Goal: Navigation & Orientation: Find specific page/section

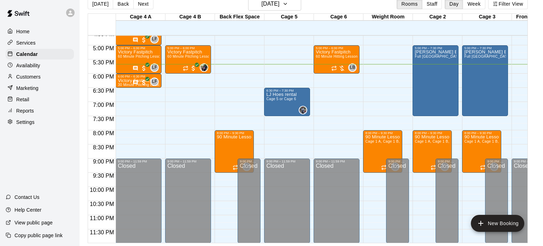
click at [35, 60] on div "Availability" at bounding box center [40, 65] width 68 height 11
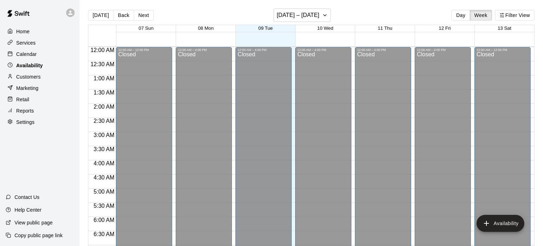
scroll to position [471, 0]
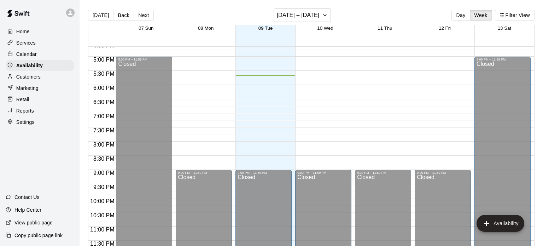
click at [43, 35] on div "Home" at bounding box center [40, 31] width 68 height 11
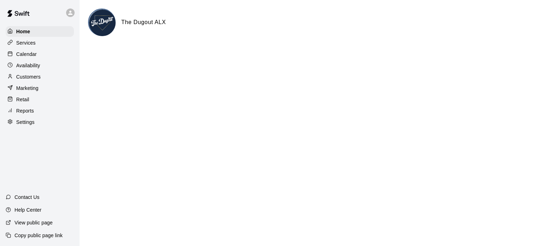
click at [24, 43] on p "Services" at bounding box center [25, 42] width 19 height 7
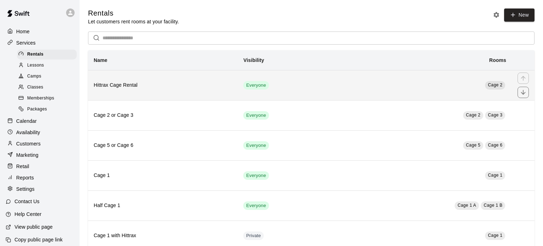
click at [172, 86] on h6 "Hittrax Cage Rental" at bounding box center [163, 85] width 138 height 8
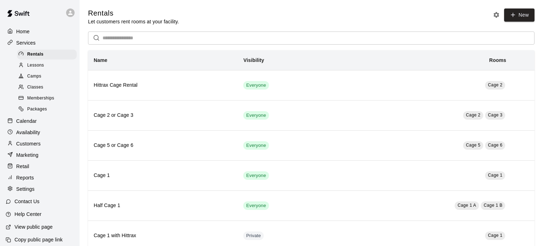
click at [42, 125] on div "Calendar" at bounding box center [40, 121] width 68 height 11
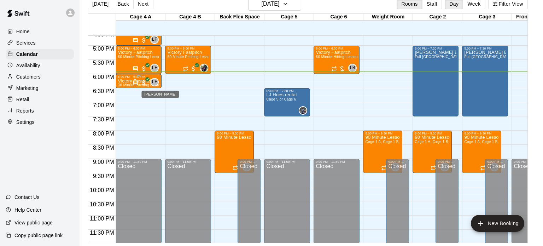
scroll to position [471, 0]
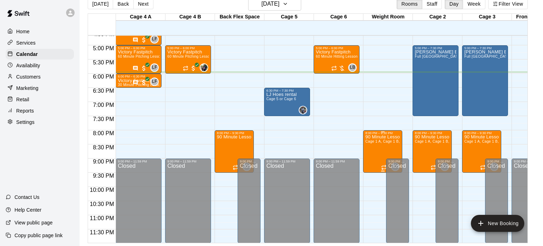
click at [377, 140] on span "Cage 1 A, Cage 1 B, Cage 2, Cage 3, Back Flex Space, Weight Room" at bounding box center [423, 141] width 117 height 4
click at [338, 133] on div at bounding box center [271, 123] width 543 height 246
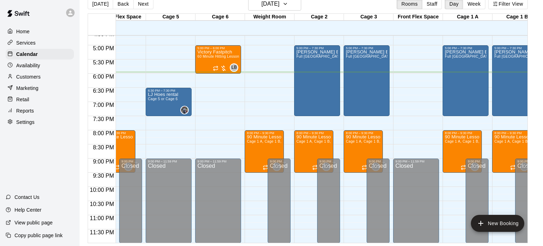
scroll to position [471, 132]
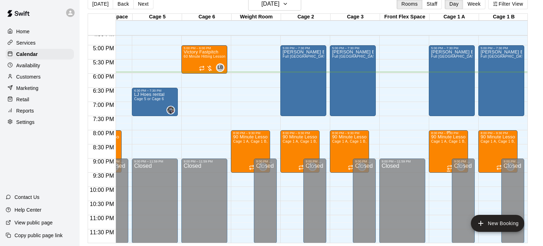
click at [435, 153] on button "edit" at bounding box center [437, 158] width 14 height 14
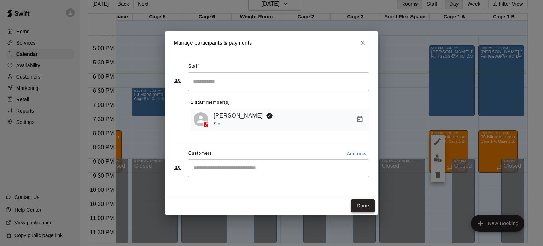
click at [366, 205] on button "Done" at bounding box center [363, 205] width 24 height 13
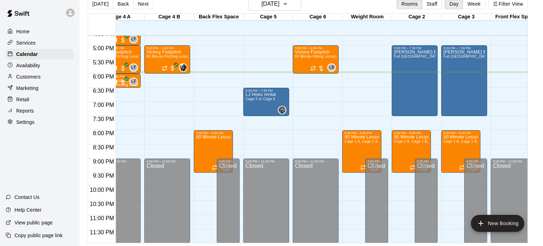
scroll to position [0, 0]
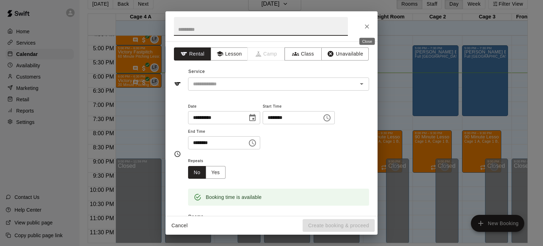
click at [366, 27] on icon "Close" at bounding box center [367, 26] width 4 height 4
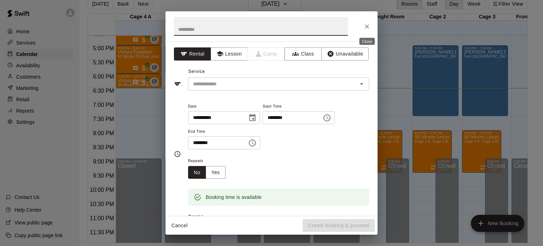
click at [368, 29] on icon "Close" at bounding box center [366, 26] width 7 height 7
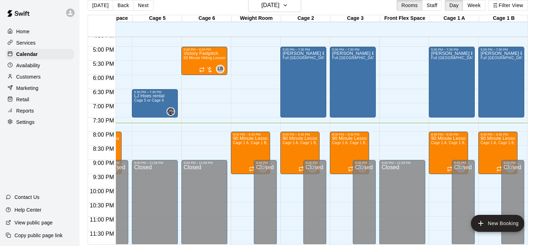
scroll to position [11, 0]
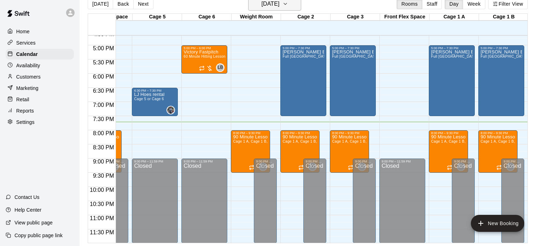
click at [269, 2] on h6 "[DATE]" at bounding box center [270, 4] width 18 height 10
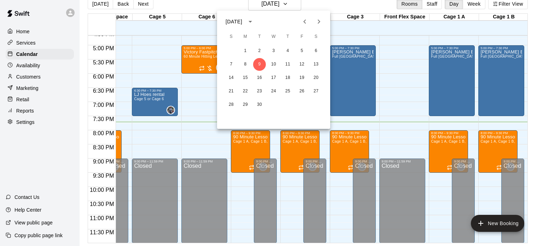
click at [292, 7] on div at bounding box center [271, 123] width 543 height 246
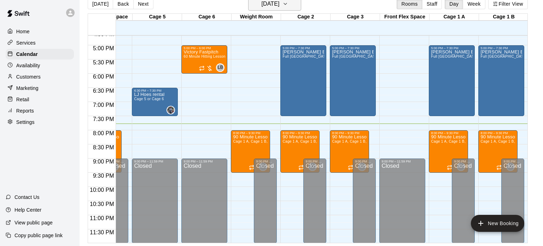
click at [279, 2] on h6 "[DATE]" at bounding box center [270, 4] width 18 height 10
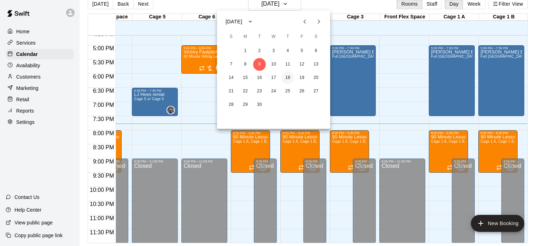
click at [287, 77] on button "18" at bounding box center [287, 77] width 13 height 13
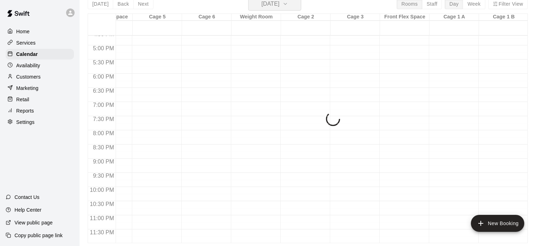
scroll to position [8, 0]
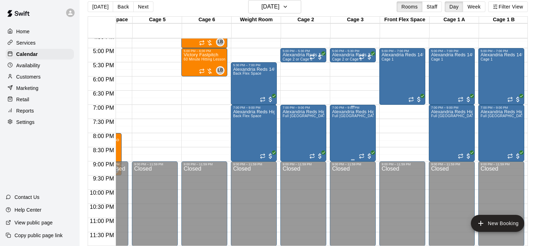
click at [369, 112] on p "Alexandria Reds High School Teams" at bounding box center [353, 112] width 42 height 0
click at [383, 124] on div at bounding box center [271, 123] width 543 height 246
click at [279, 10] on h6 "[DATE]" at bounding box center [270, 7] width 18 height 10
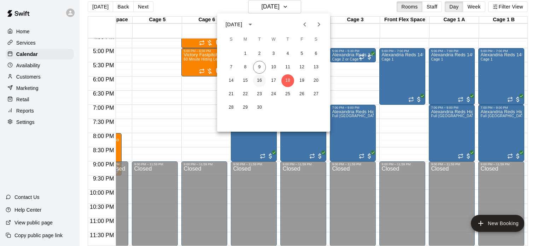
click at [262, 78] on button "16" at bounding box center [259, 80] width 13 height 13
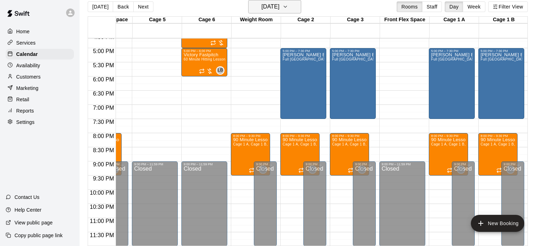
click at [279, 6] on h6 "[DATE]" at bounding box center [270, 7] width 18 height 10
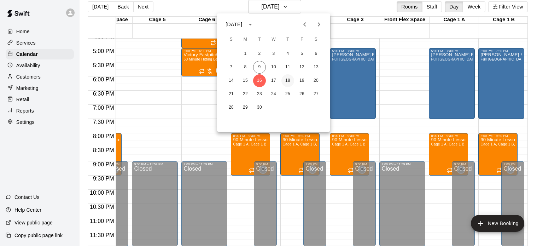
click at [289, 82] on button "18" at bounding box center [287, 80] width 13 height 13
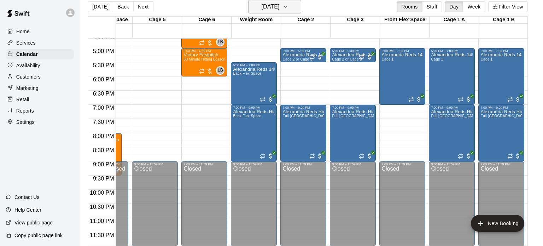
click at [291, 11] on button "[DATE]" at bounding box center [274, 6] width 53 height 13
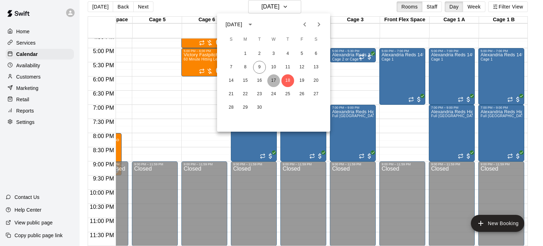
click at [276, 79] on button "17" at bounding box center [273, 80] width 13 height 13
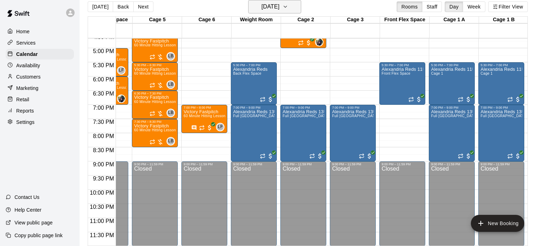
click at [279, 10] on h6 "[DATE]" at bounding box center [270, 7] width 18 height 10
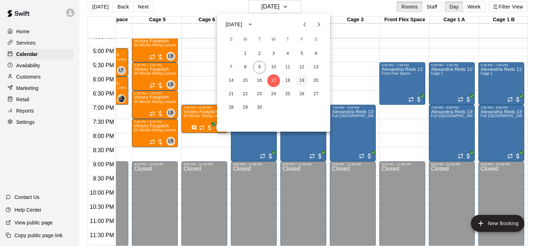
click at [302, 77] on button "19" at bounding box center [301, 80] width 13 height 13
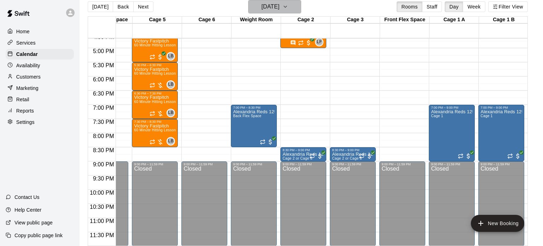
click at [279, 6] on h6 "[DATE]" at bounding box center [270, 7] width 18 height 10
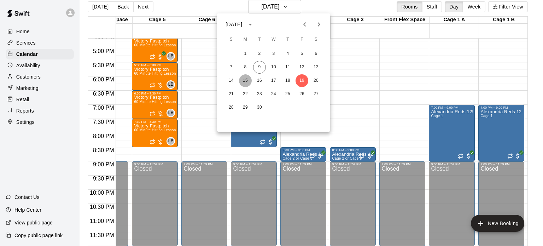
click at [247, 79] on button "15" at bounding box center [245, 80] width 13 height 13
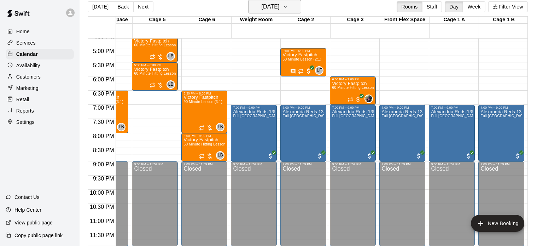
click at [293, 2] on button "[DATE]" at bounding box center [274, 6] width 53 height 13
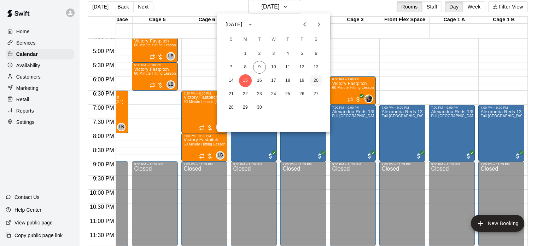
click at [317, 77] on button "20" at bounding box center [316, 80] width 13 height 13
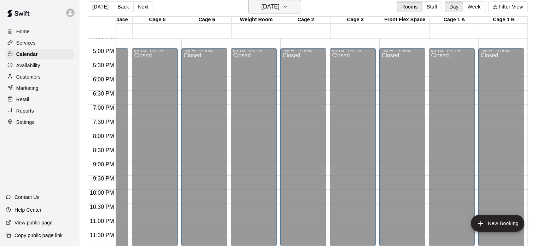
click at [279, 7] on h6 "[DATE]" at bounding box center [270, 7] width 18 height 10
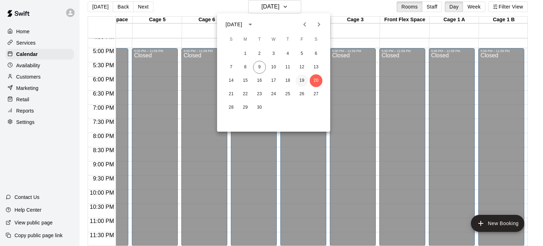
click at [299, 82] on button "19" at bounding box center [301, 80] width 13 height 13
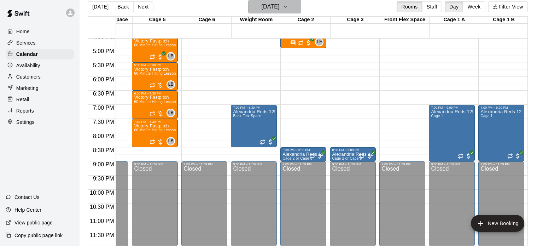
click at [278, 4] on h6 "[DATE]" at bounding box center [270, 7] width 18 height 10
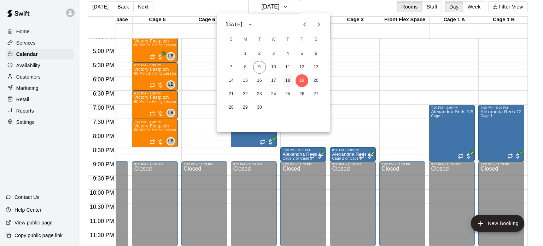
click at [288, 77] on button "18" at bounding box center [287, 80] width 13 height 13
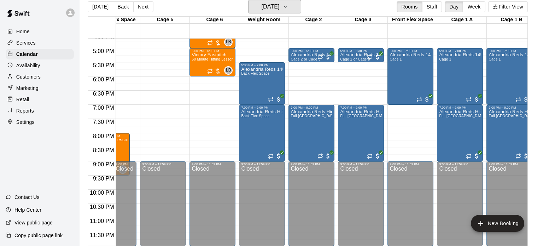
scroll to position [0, 132]
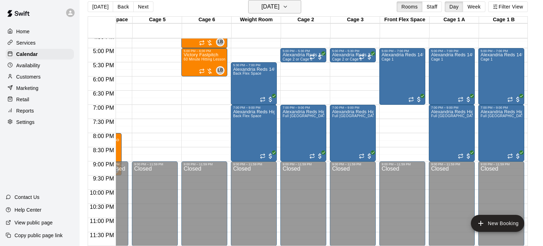
click at [287, 7] on icon "button" at bounding box center [285, 6] width 3 height 1
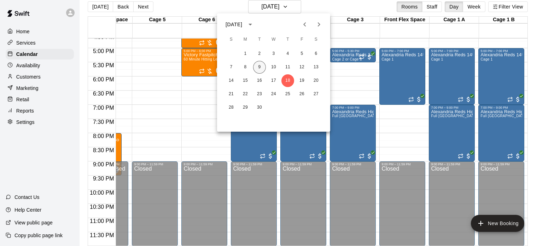
click at [260, 64] on button "9" at bounding box center [259, 67] width 13 height 13
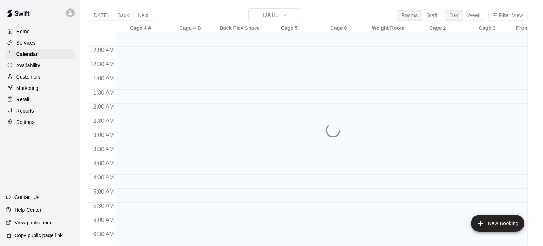
scroll to position [450, 0]
